Goal: Obtain resource: Obtain resource

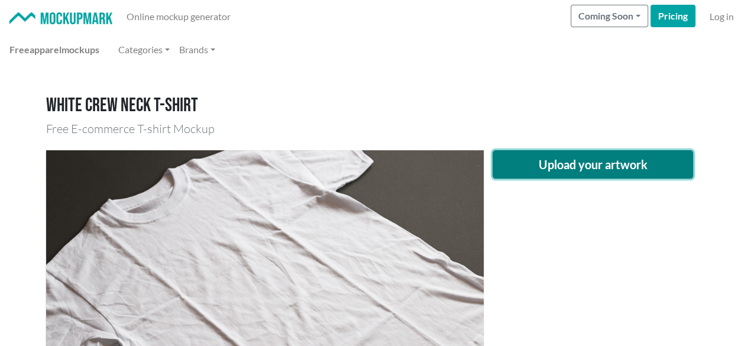
click at [572, 156] on button "Upload your artwork" at bounding box center [593, 164] width 201 height 28
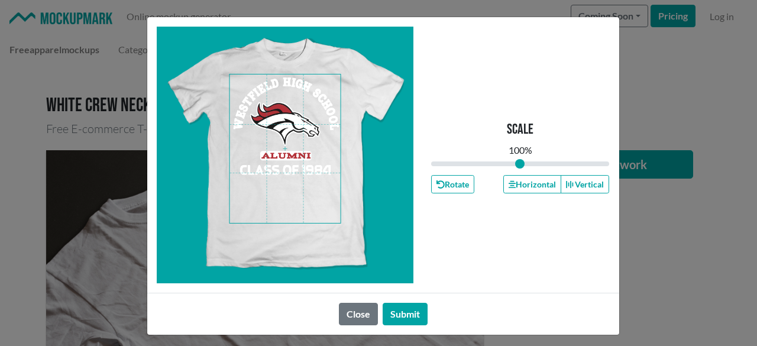
click at [286, 126] on span at bounding box center [285, 149] width 111 height 149
click at [525, 180] on button "Horizontal" at bounding box center [533, 184] width 58 height 18
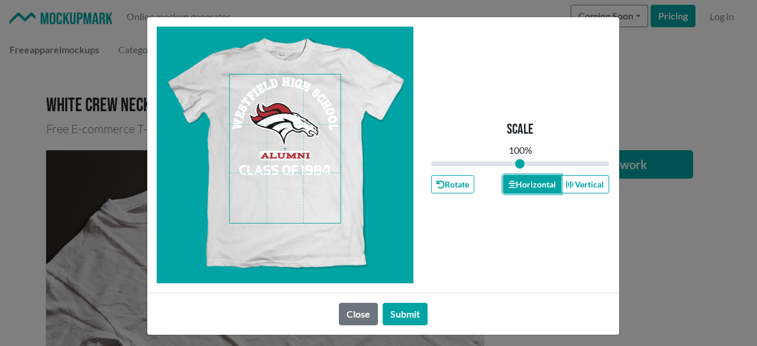
click at [525, 180] on button "Horizontal" at bounding box center [533, 184] width 58 height 18
click at [396, 314] on button "Submit" at bounding box center [405, 314] width 45 height 22
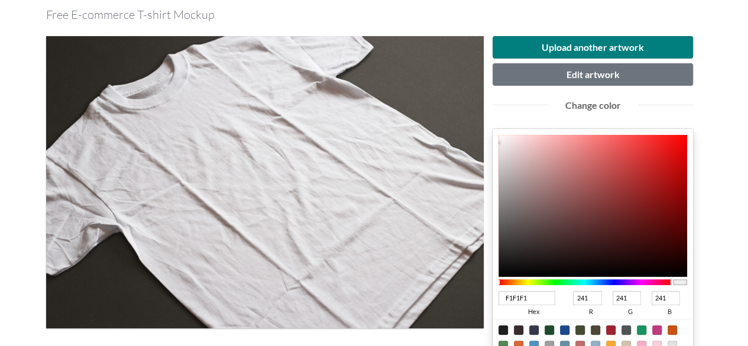
scroll to position [118, 0]
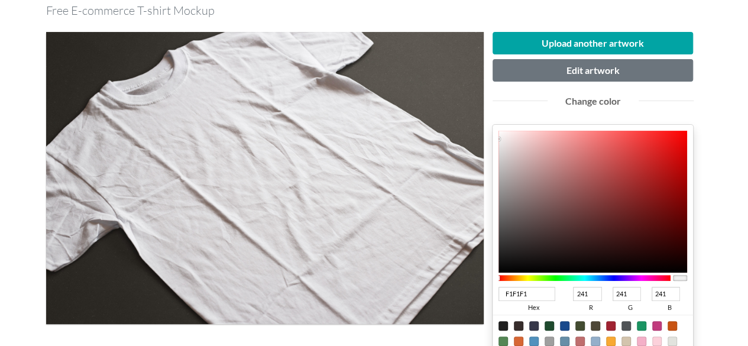
type input "B51D1D"
type input "181"
type input "29"
type input "B51B1B"
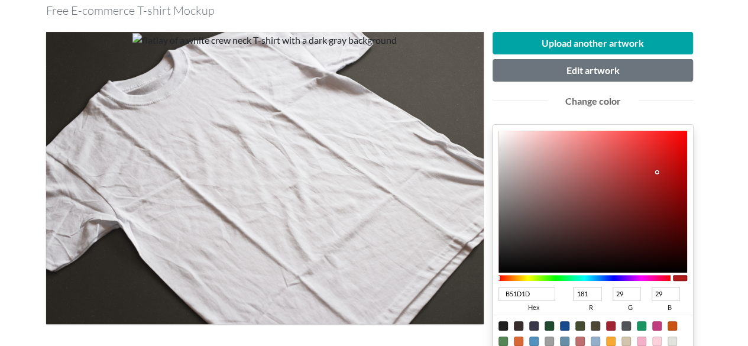
type input "27"
type input "B11212"
type input "177"
type input "18"
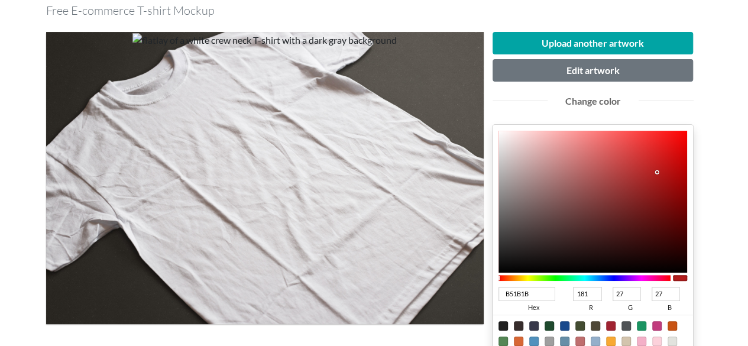
type input "18"
type input "AD0000"
type input "173"
type input "0"
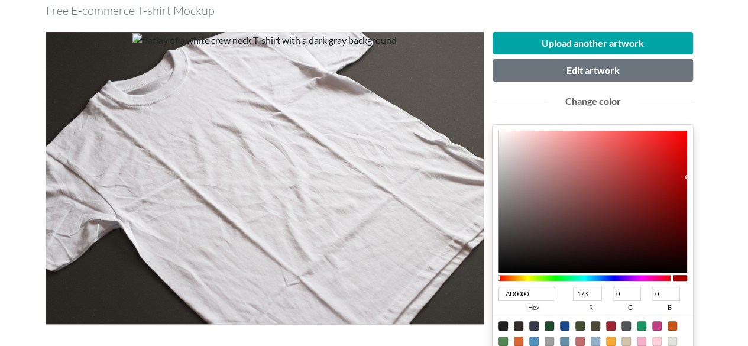
type input "AB0000"
type input "171"
type input "AC0000"
type input "172"
drag, startPoint x: 658, startPoint y: 171, endPoint x: 707, endPoint y: 176, distance: 49.4
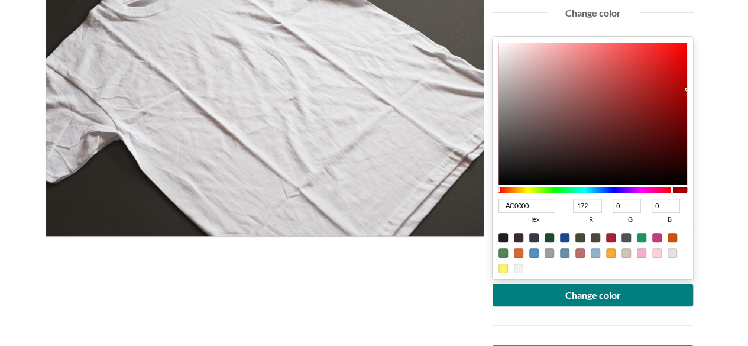
scroll to position [296, 0]
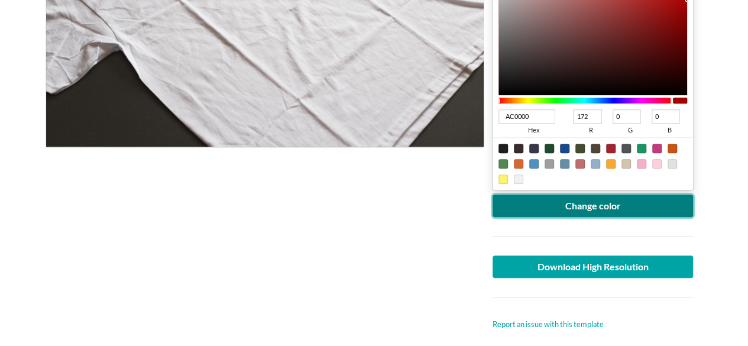
click at [638, 198] on button "Change color" at bounding box center [593, 206] width 201 height 22
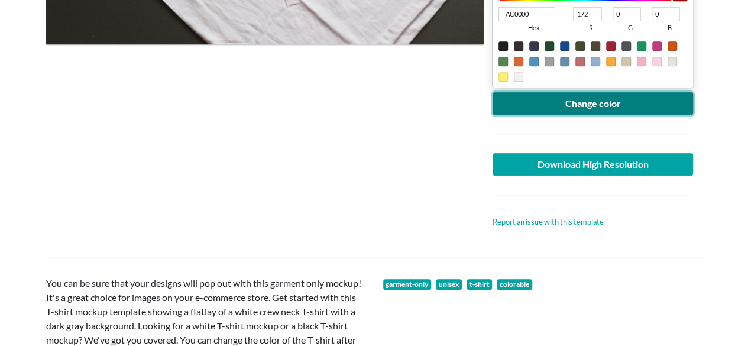
scroll to position [414, 0]
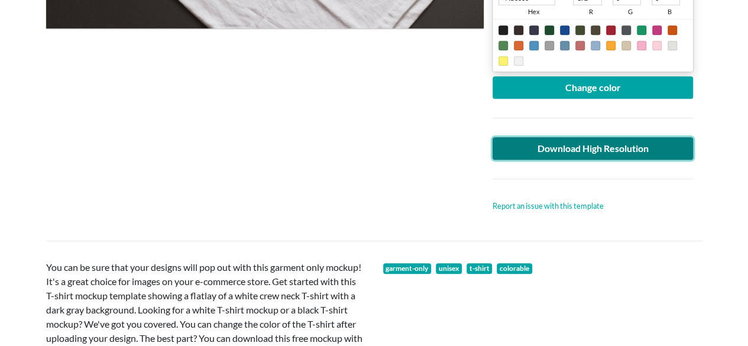
click at [553, 143] on link "Download High Resolution" at bounding box center [593, 148] width 201 height 22
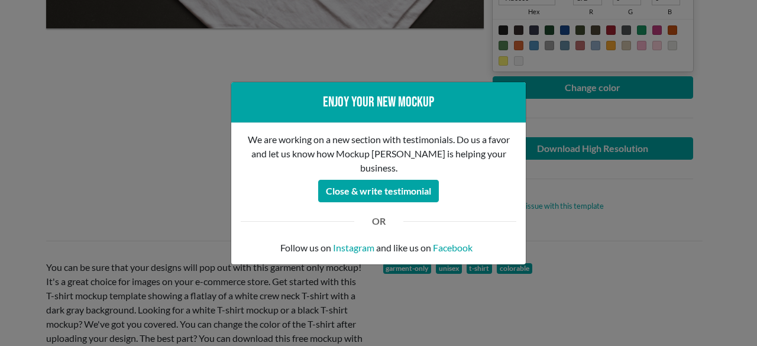
click at [126, 144] on div "Enjoy your new mockup We are working on a new section with testimonials. Do us …" at bounding box center [378, 173] width 757 height 346
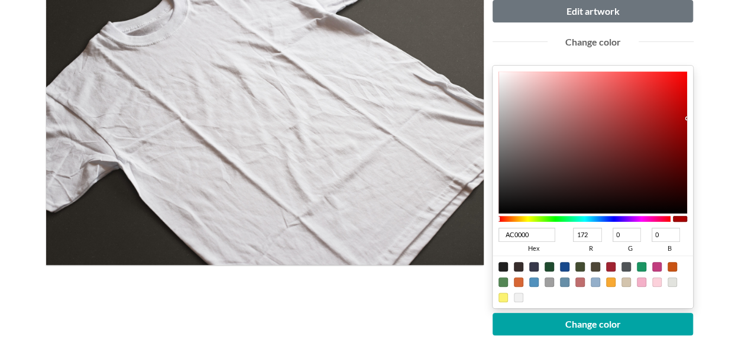
scroll to position [59, 0]
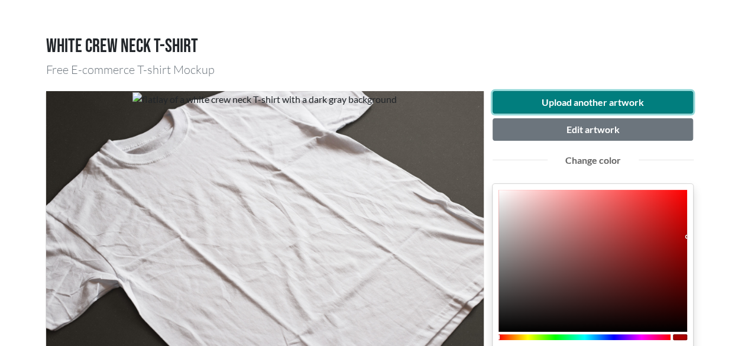
click at [592, 108] on button "Upload another artwork" at bounding box center [593, 102] width 201 height 22
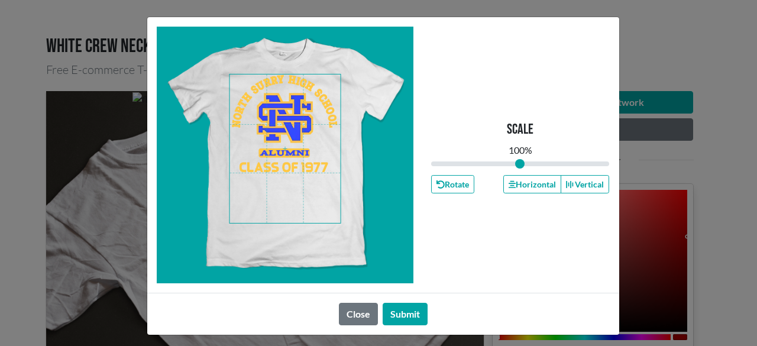
click at [282, 132] on span at bounding box center [285, 149] width 111 height 149
click at [526, 183] on button "Horizontal" at bounding box center [533, 184] width 58 height 18
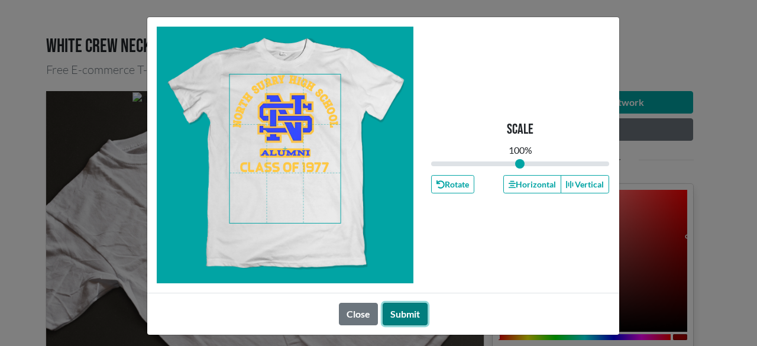
click at [402, 315] on button "Submit" at bounding box center [405, 314] width 45 height 22
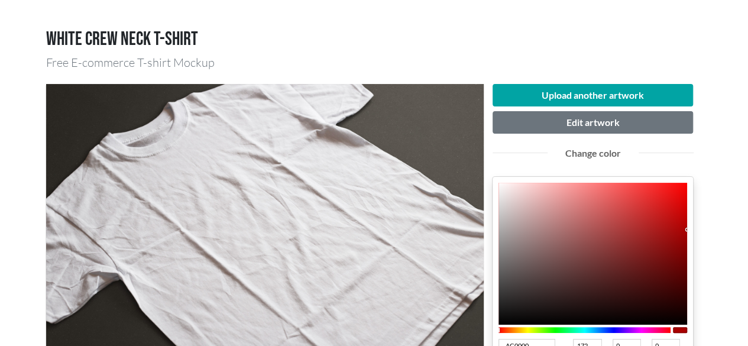
scroll to position [178, 0]
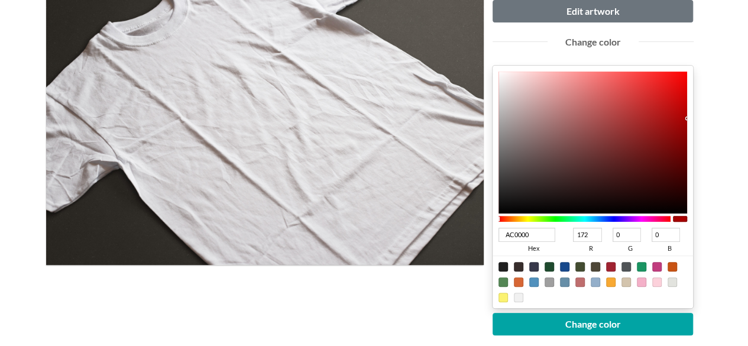
click at [617, 228] on input "0" at bounding box center [627, 235] width 28 height 14
type input "002AAC"
type input "0"
type input "42"
type input "172"
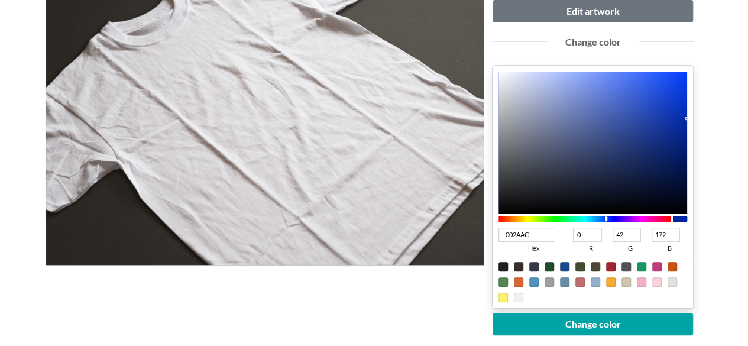
click at [606, 221] on div at bounding box center [585, 219] width 173 height 6
type input "1A43C3"
type input "26"
type input "67"
type input "195"
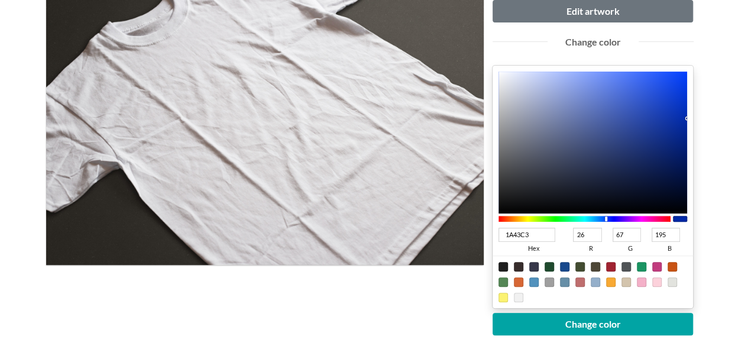
type input "153EBD"
type input "21"
type input "62"
type input "189"
type input "0D34AD"
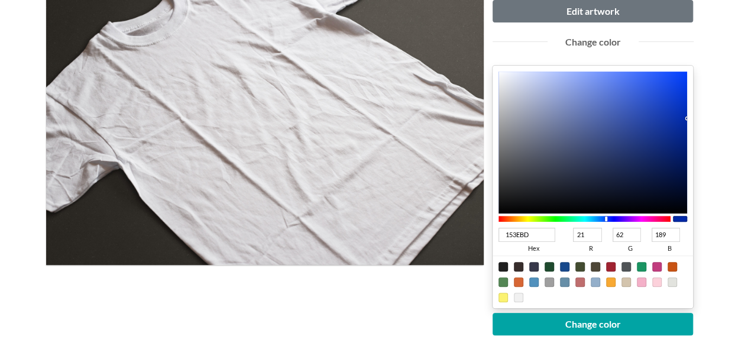
type input "13"
type input "52"
type input "173"
type input "082D9F"
type input "8"
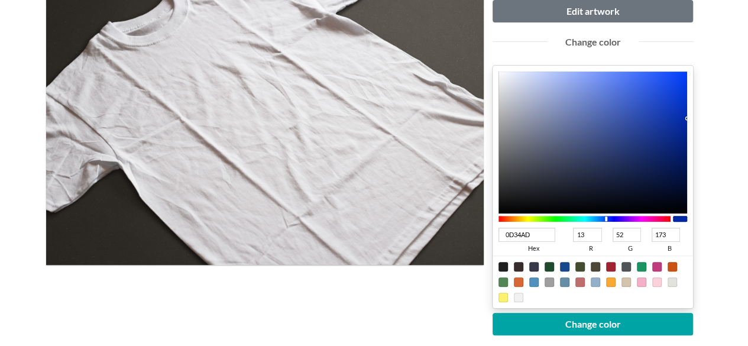
type input "45"
type input "159"
type input "062B9A"
type input "6"
type input "43"
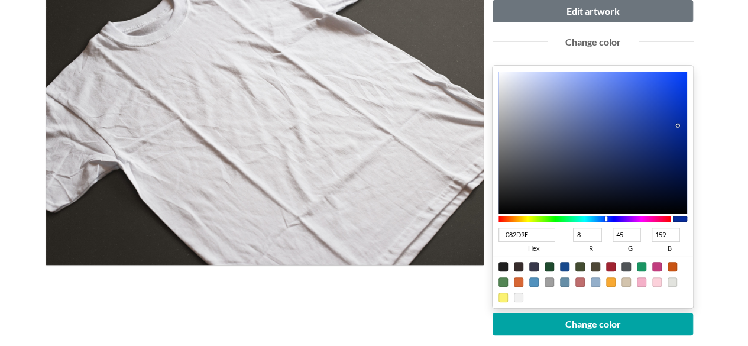
type input "154"
type input "062A98"
type input "42"
type input "152"
type input "052998"
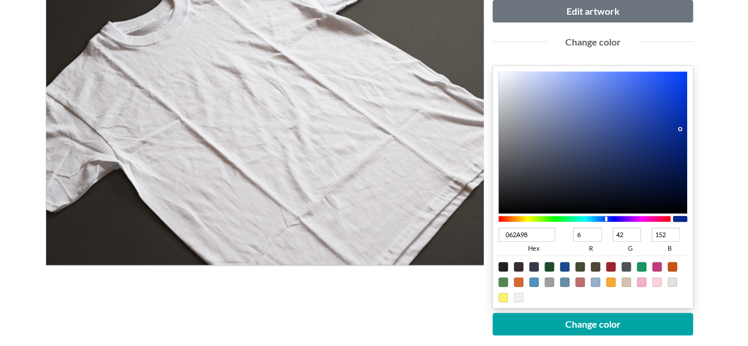
type input "5"
type input "41"
type input "032798"
type input "3"
type input "39"
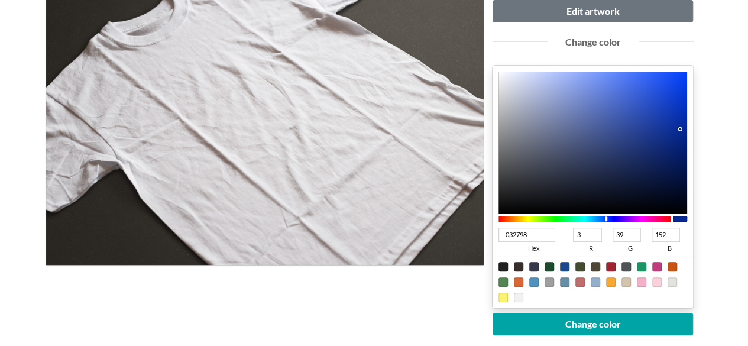
type input "022697"
type input "2"
type input "38"
type input "151"
drag, startPoint x: 664, startPoint y: 105, endPoint x: 685, endPoint y: 129, distance: 31.4
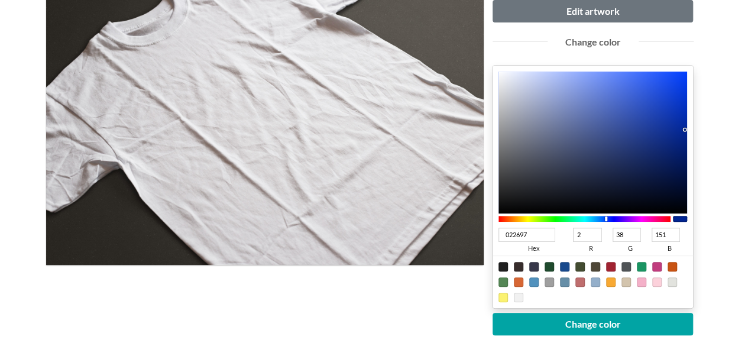
click at [685, 129] on div at bounding box center [593, 143] width 189 height 142
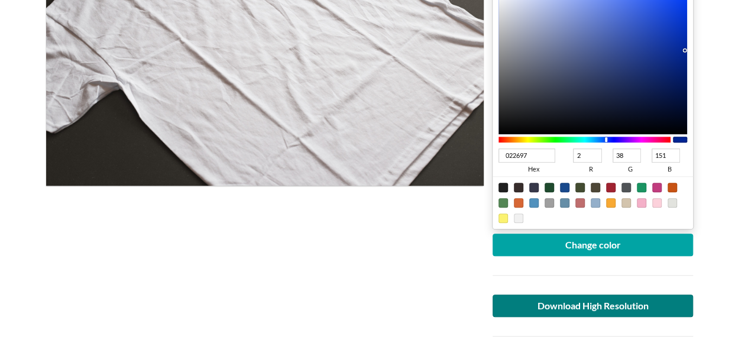
scroll to position [355, 0]
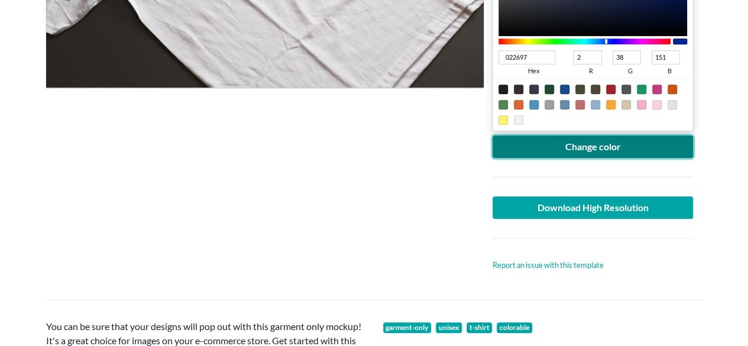
click at [582, 141] on button "Change color" at bounding box center [593, 146] width 201 height 22
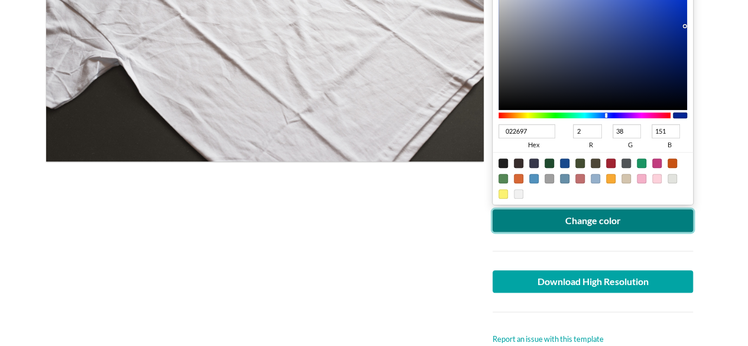
scroll to position [296, 0]
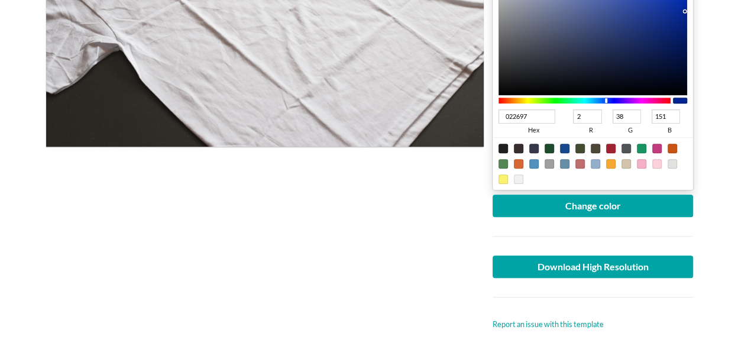
click at [588, 278] on div at bounding box center [593, 297] width 219 height 38
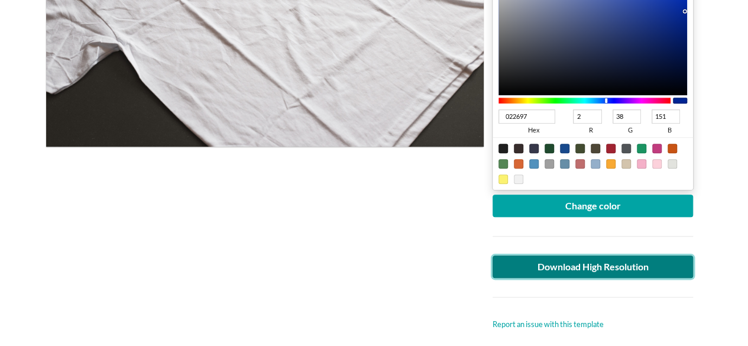
click at [579, 270] on link "Download High Resolution" at bounding box center [593, 267] width 201 height 22
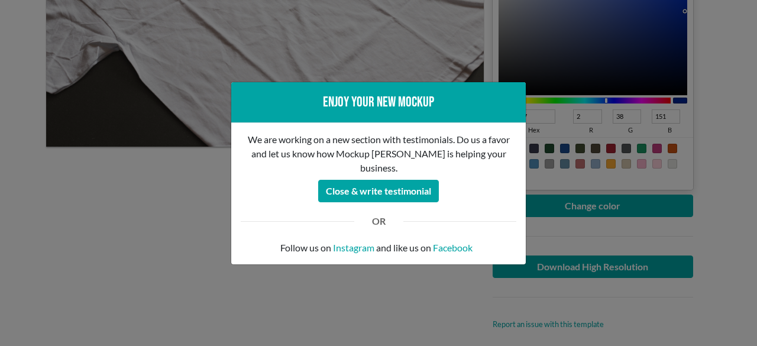
drag, startPoint x: 109, startPoint y: 247, endPoint x: 86, endPoint y: 186, distance: 64.4
click at [108, 244] on div "Enjoy your new mockup We are working on a new section with testimonials. Do us …" at bounding box center [378, 173] width 757 height 346
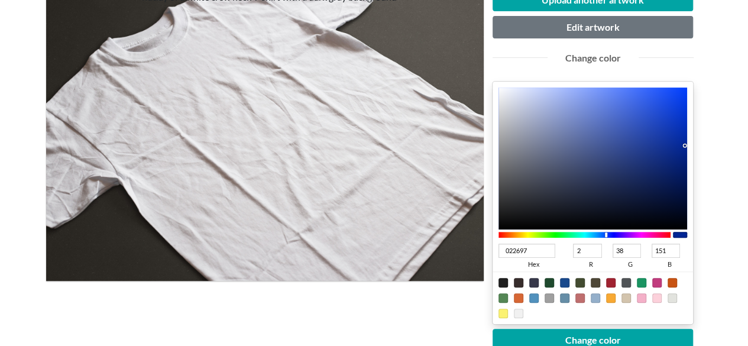
scroll to position [0, 0]
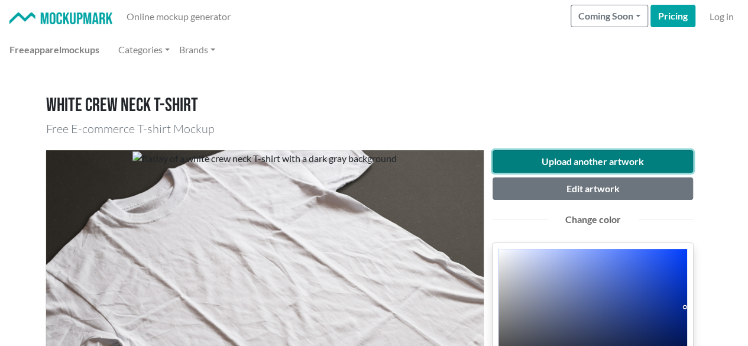
click at [603, 160] on button "Upload another artwork" at bounding box center [593, 161] width 201 height 22
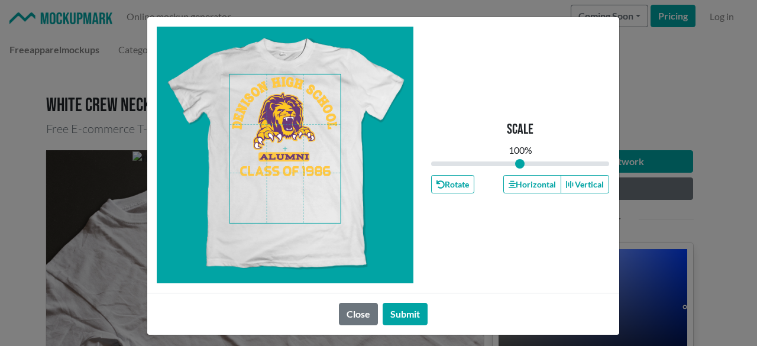
click at [295, 117] on span at bounding box center [285, 149] width 111 height 149
click at [400, 310] on button "Submit" at bounding box center [405, 314] width 45 height 22
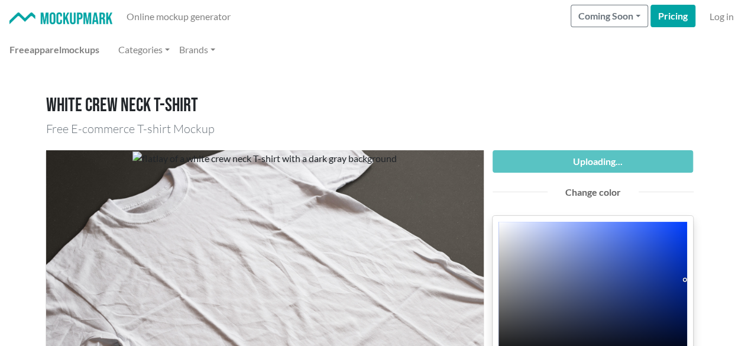
click at [400, 310] on div at bounding box center [265, 296] width 438 height 292
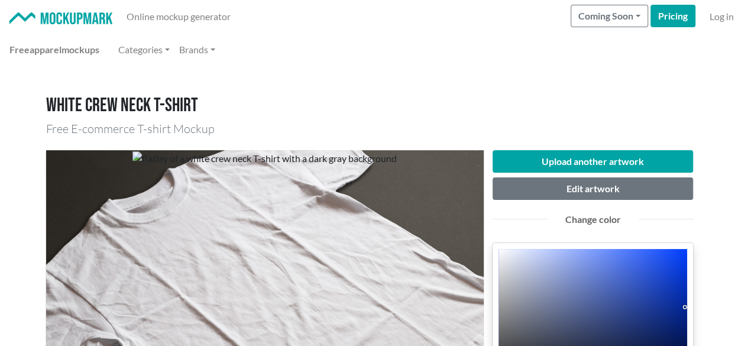
click at [482, 96] on h1 "White crew neck T-shirt" at bounding box center [374, 106] width 657 height 22
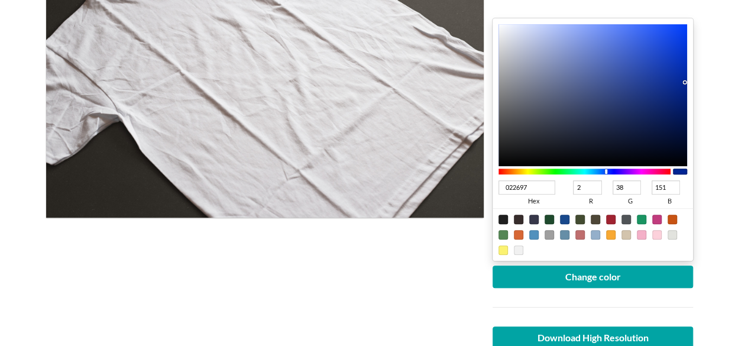
scroll to position [237, 0]
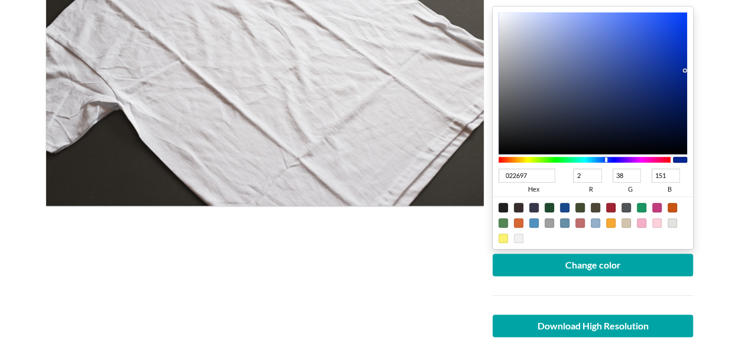
type input "5E0297"
type input "94"
type input "2"
click at [631, 160] on div at bounding box center [585, 160] width 173 height 6
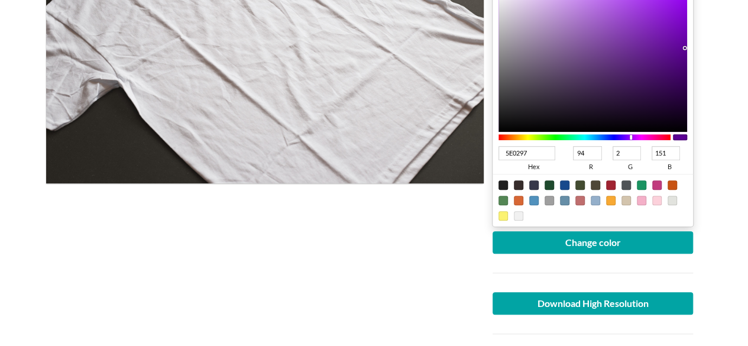
scroll to position [296, 0]
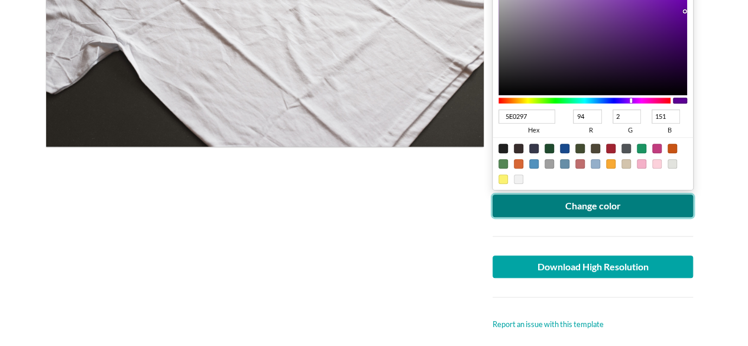
click at [628, 205] on button "Change color" at bounding box center [593, 206] width 201 height 22
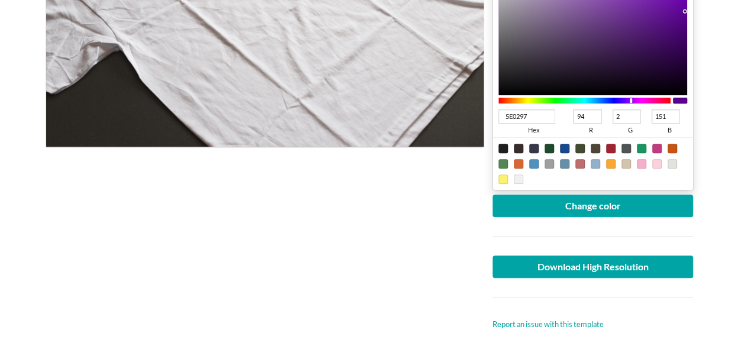
type input "520681"
type input "82"
type input "6"
type input "129"
type input "520581"
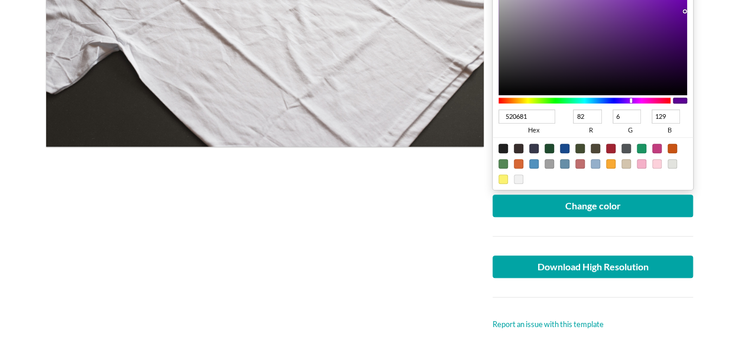
type input "5"
type input "510281"
type input "81"
type input "2"
type input "510181"
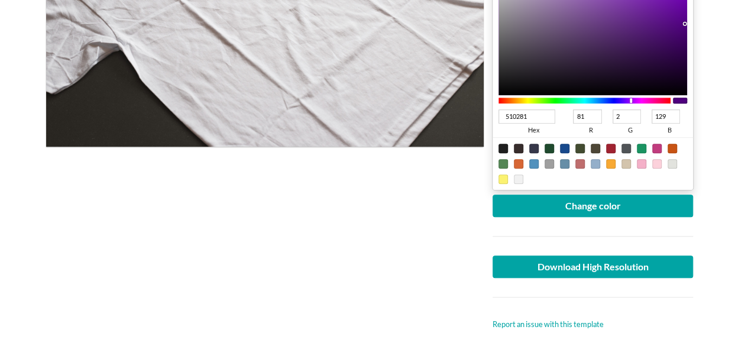
type input "1"
type input "510081"
type input "0"
type input "50007F"
type input "80"
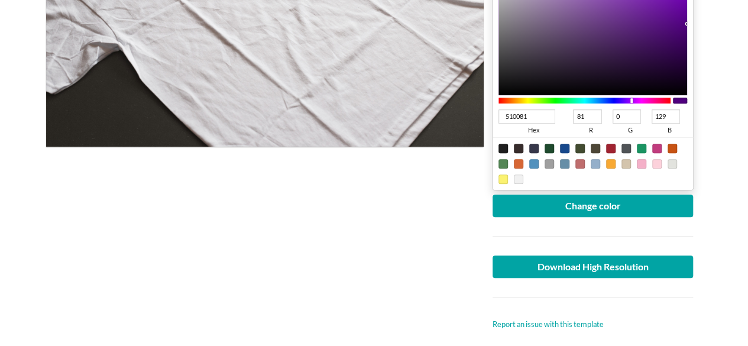
type input "127"
drag, startPoint x: 679, startPoint y: 22, endPoint x: 698, endPoint y: 24, distance: 19.6
click at [698, 24] on div "Upload another artwork Edit artwork Change color 50007F hex 80 r 0 g 127 b 100 …" at bounding box center [593, 92] width 219 height 476
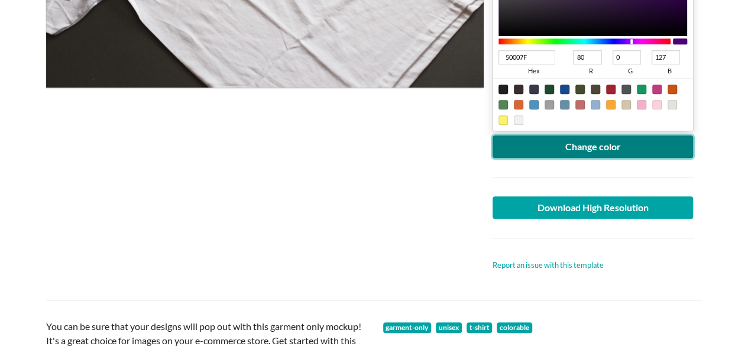
click at [611, 150] on button "Change color" at bounding box center [593, 146] width 201 height 22
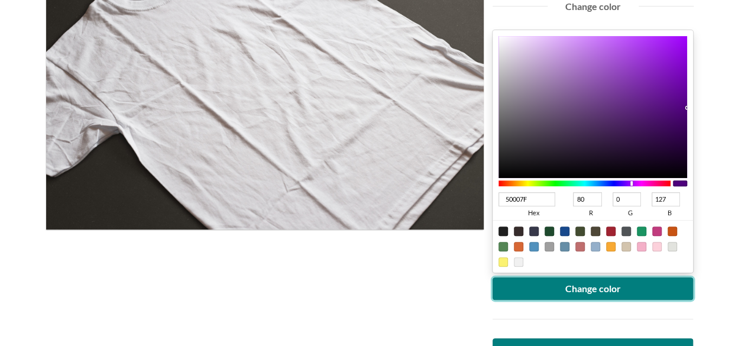
scroll to position [355, 0]
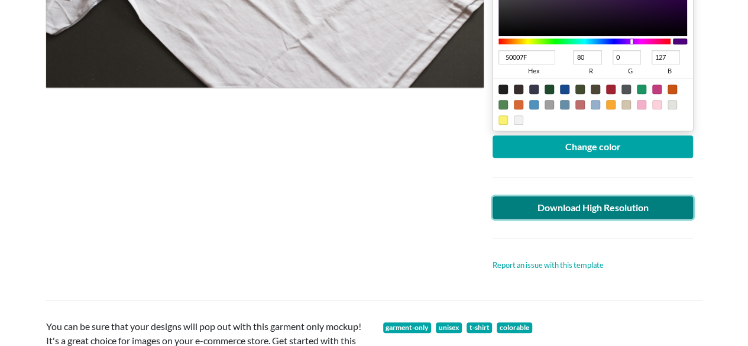
click at [606, 202] on link "Download High Resolution" at bounding box center [593, 207] width 201 height 22
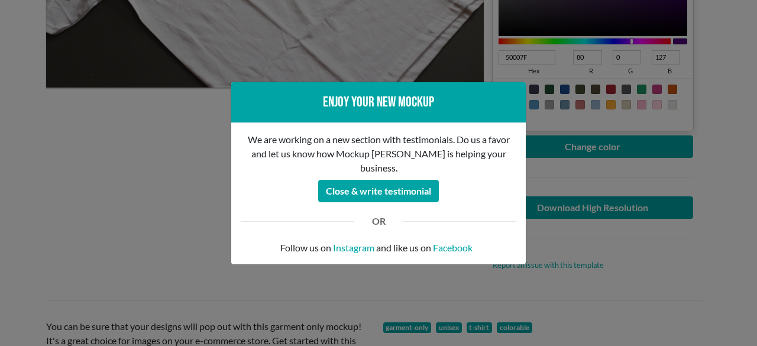
click at [151, 141] on div "Enjoy your new mockup We are working on a new section with testimonials. Do us …" at bounding box center [378, 173] width 757 height 346
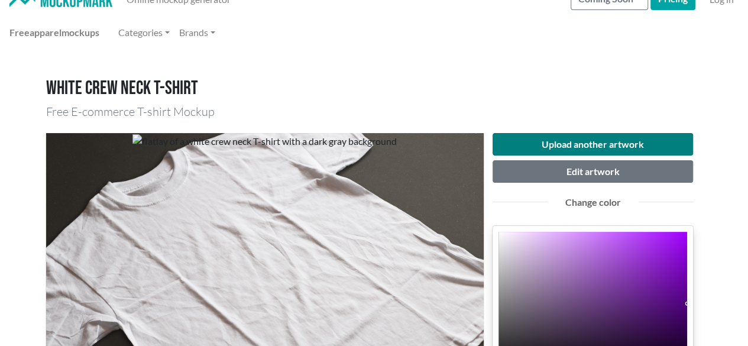
scroll to position [0, 0]
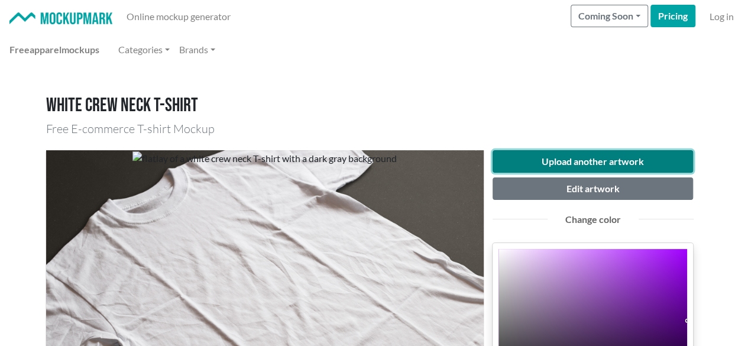
click at [580, 161] on button "Upload another artwork" at bounding box center [593, 161] width 201 height 22
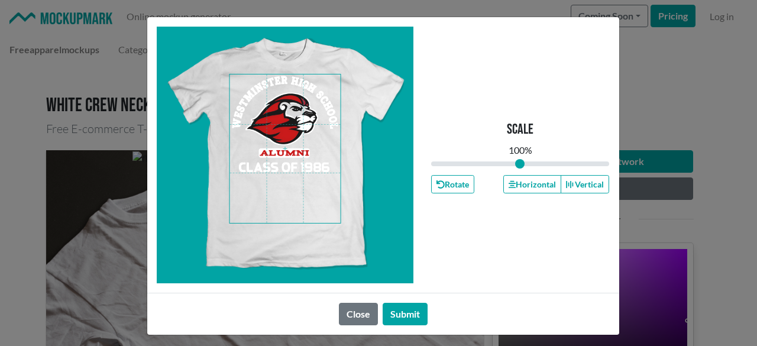
click at [296, 118] on span at bounding box center [285, 149] width 111 height 149
click at [526, 186] on button "Horizontal" at bounding box center [533, 184] width 58 height 18
click at [526, 185] on button "Horizontal" at bounding box center [533, 184] width 58 height 18
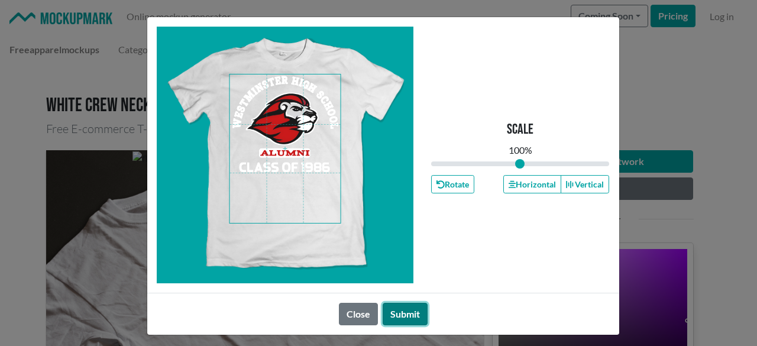
click at [400, 307] on button "Submit" at bounding box center [405, 314] width 45 height 22
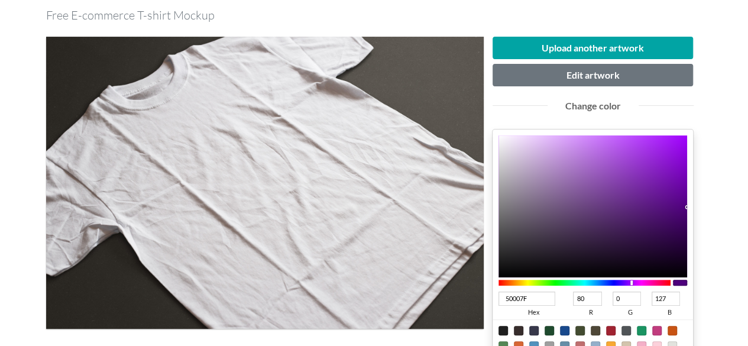
scroll to position [178, 0]
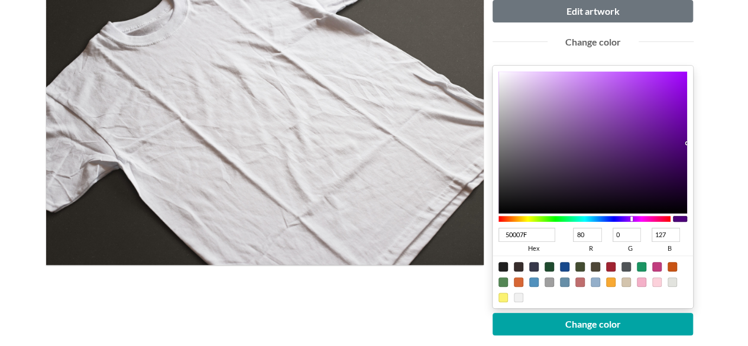
type input "7F007E"
type input "127"
type input "126"
type input "7F0079"
type input "121"
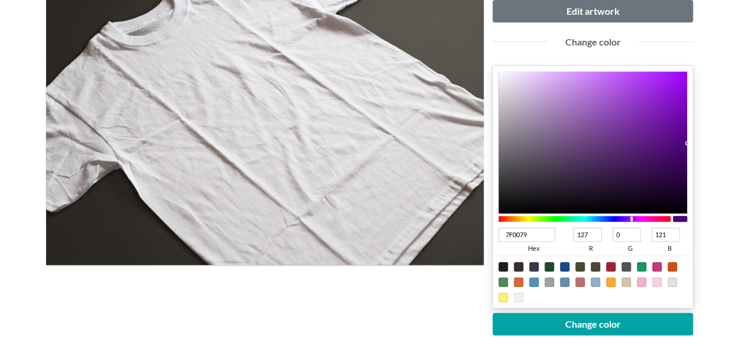
type input "7F0069"
type input "105"
type input "7F0052"
type input "82"
type input "7F0038"
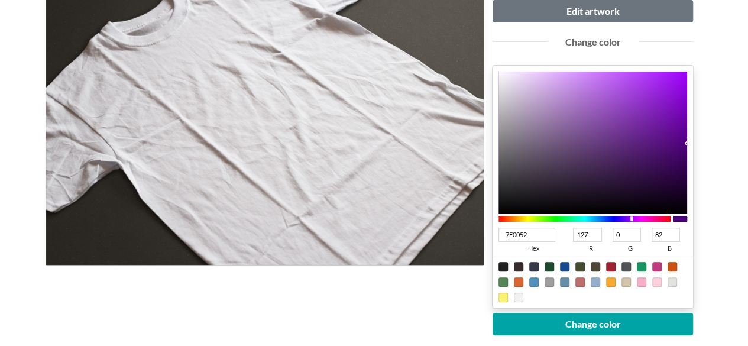
type input "56"
type input "7F0018"
type input "24"
type input "7F0006"
type input "6"
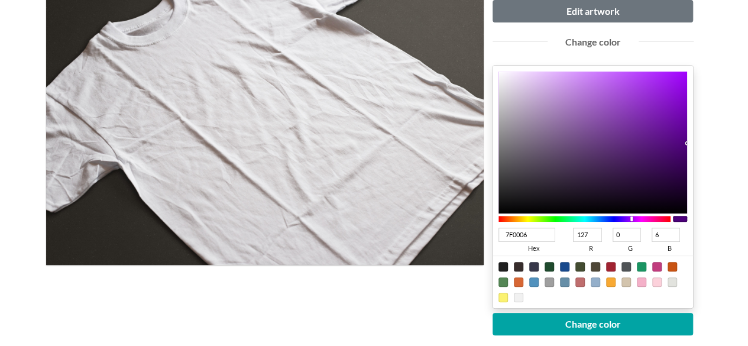
type input "7F0002"
type input "2"
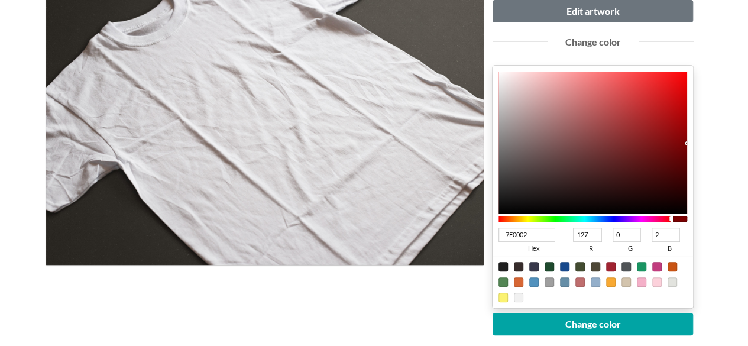
drag, startPoint x: 643, startPoint y: 220, endPoint x: 676, endPoint y: 223, distance: 33.9
click at [676, 223] on div at bounding box center [593, 219] width 189 height 11
type input "A40A0D"
type input "164"
type input "10"
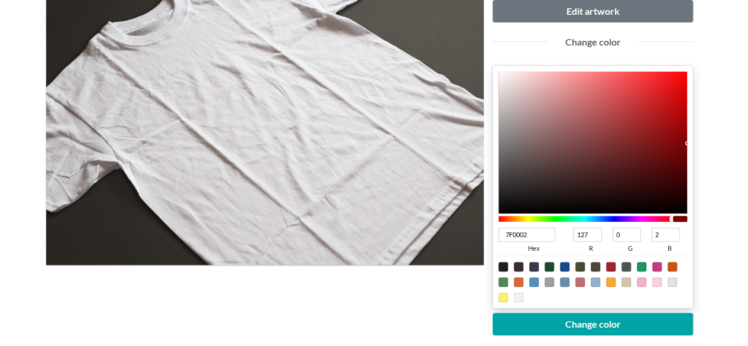
type input "13"
click at [676, 121] on div at bounding box center [593, 143] width 189 height 142
type input "CD0408"
type input "205"
type input "4"
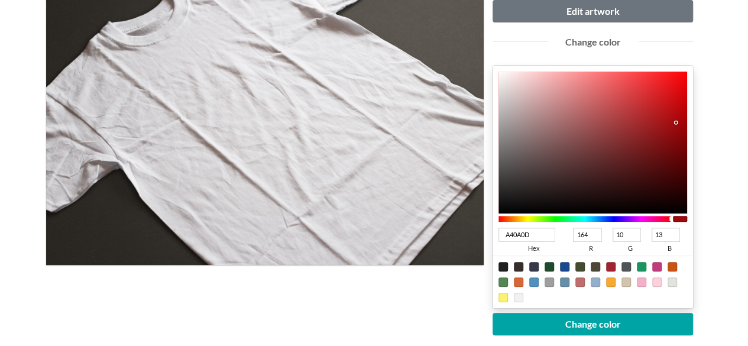
type input "8"
type input "CF0408"
type input "207"
click at [684, 98] on div at bounding box center [593, 143] width 189 height 142
type input "CF0307"
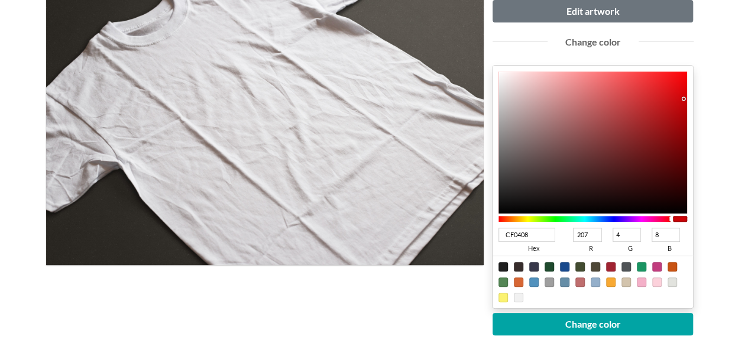
type input "3"
type input "7"
type input "CB0004"
type input "203"
type input "0"
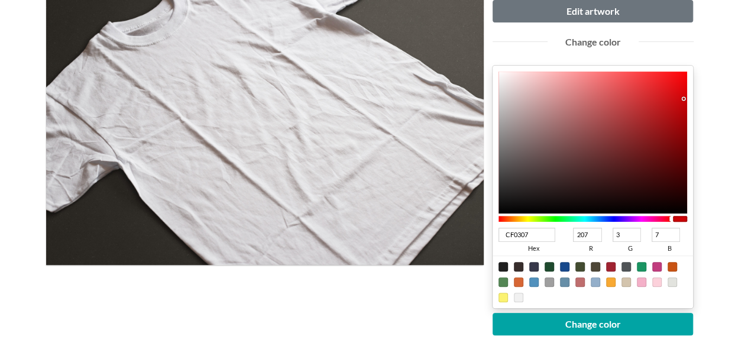
type input "4"
type input "C60004"
type input "198"
type input "C40004"
type input "196"
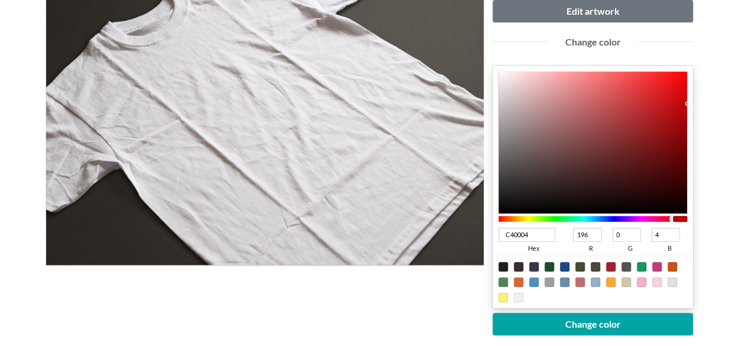
type input "C20004"
type input "194"
type input "C10004"
type input "193"
type input "BD0004"
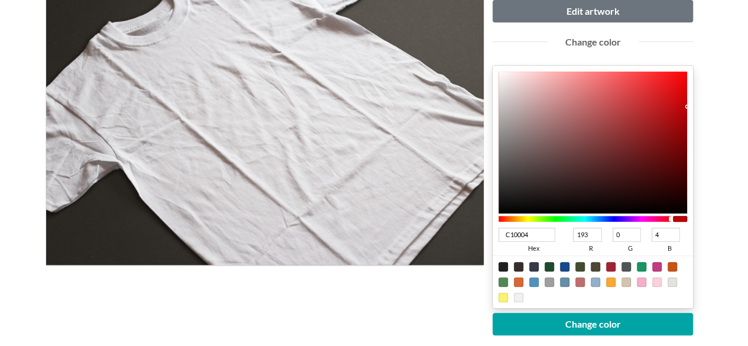
type input "189"
type input "BA0004"
type input "186"
type input "B60004"
type input "182"
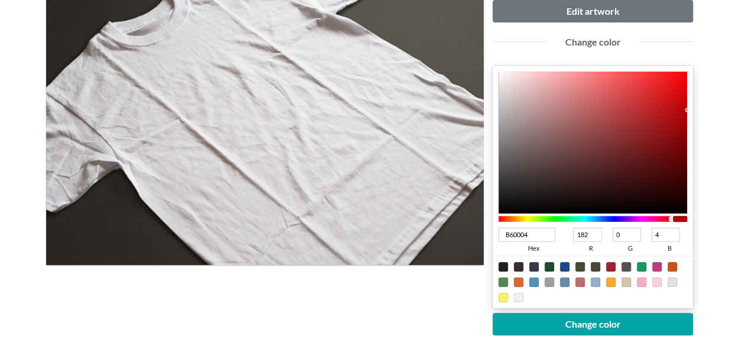
drag, startPoint x: 684, startPoint y: 98, endPoint x: 725, endPoint y: 112, distance: 43.8
type input "B50004"
type input "181"
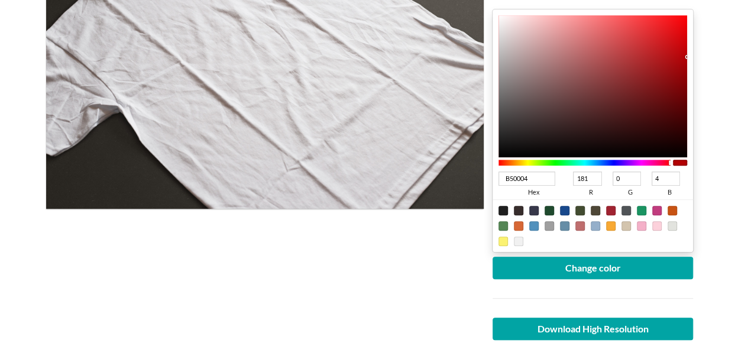
scroll to position [296, 0]
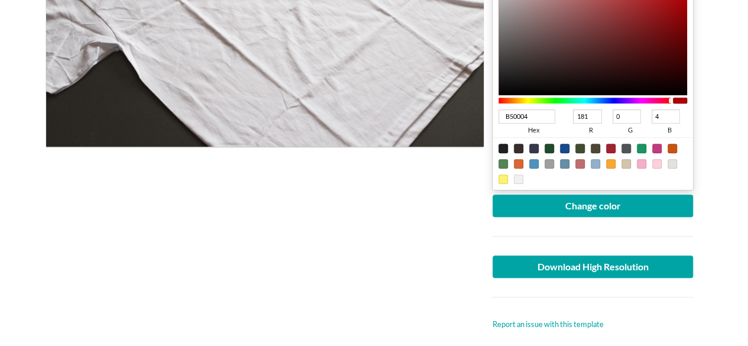
click at [603, 217] on div at bounding box center [593, 236] width 219 height 38
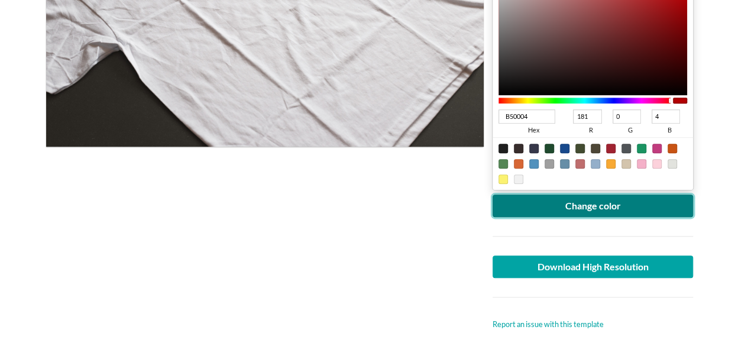
click at [595, 204] on button "Change color" at bounding box center [593, 206] width 201 height 22
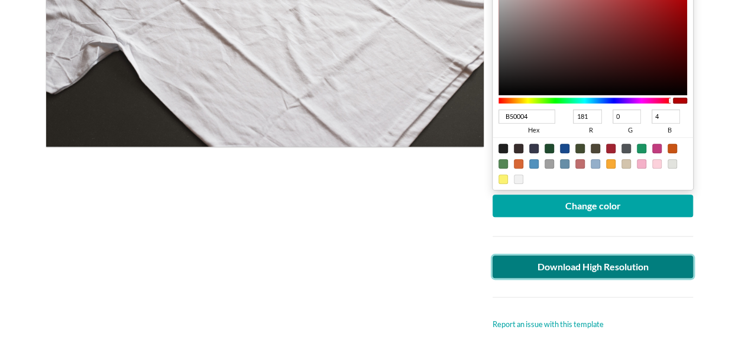
click at [653, 263] on link "Download High Resolution" at bounding box center [593, 267] width 201 height 22
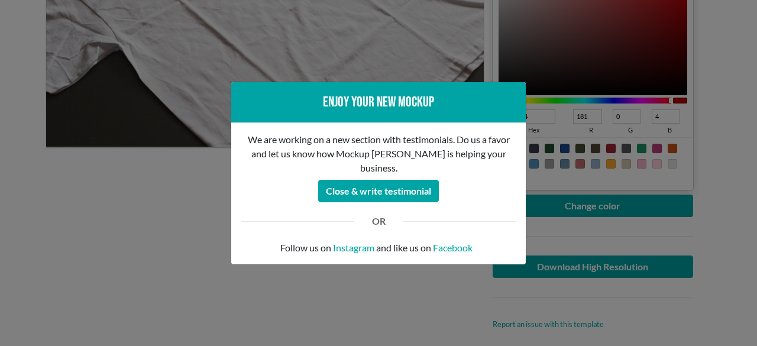
drag, startPoint x: 98, startPoint y: 228, endPoint x: 95, endPoint y: 220, distance: 8.2
click at [97, 225] on div "Enjoy your new mockup We are working on a new section with testimonials. Do us …" at bounding box center [378, 173] width 757 height 346
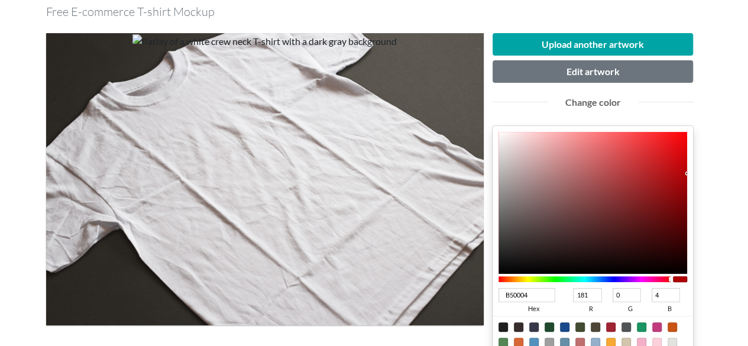
scroll to position [0, 0]
